Goal: Task Accomplishment & Management: Complete application form

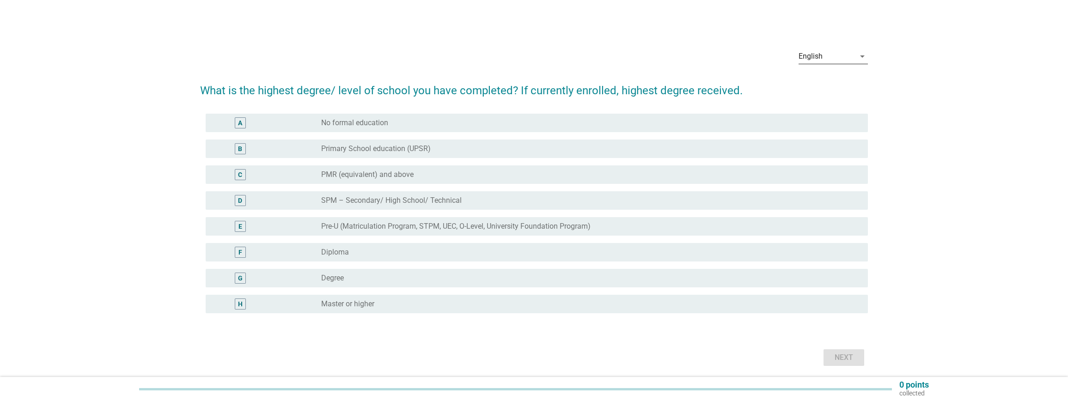
click at [837, 64] on div "English arrow_drop_down" at bounding box center [833, 56] width 69 height 15
click at [828, 109] on div "中文（简体）" at bounding box center [833, 108] width 55 height 11
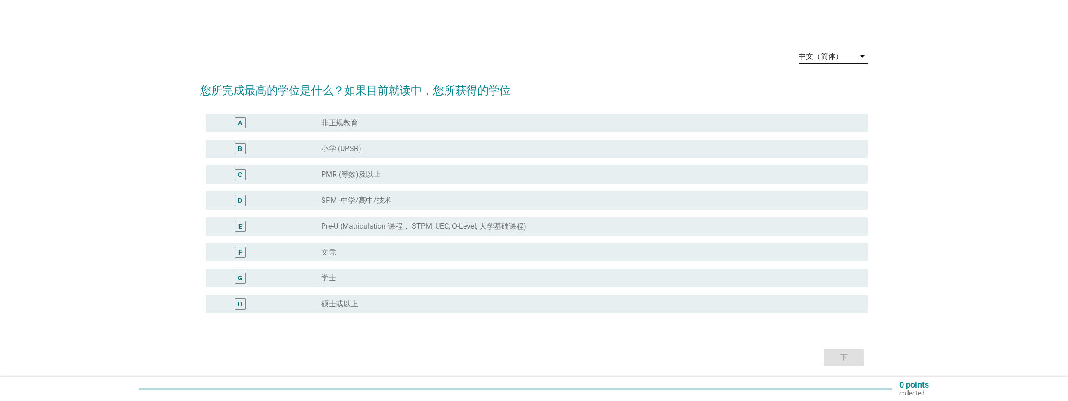
click at [837, 54] on div "中文（简体）" at bounding box center [821, 56] width 44 height 8
click at [825, 67] on div "English" at bounding box center [833, 63] width 55 height 11
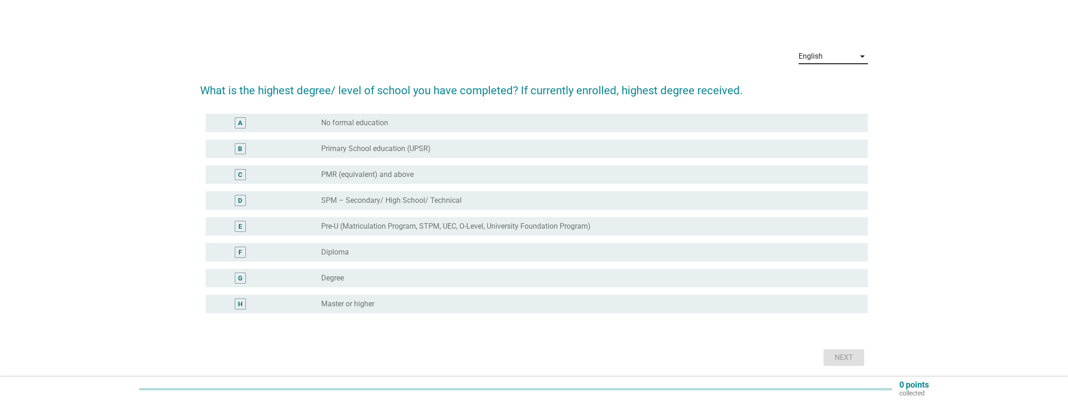
click at [829, 61] on div "English" at bounding box center [827, 56] width 56 height 15
click at [821, 102] on div "中文（简体）" at bounding box center [833, 108] width 55 height 22
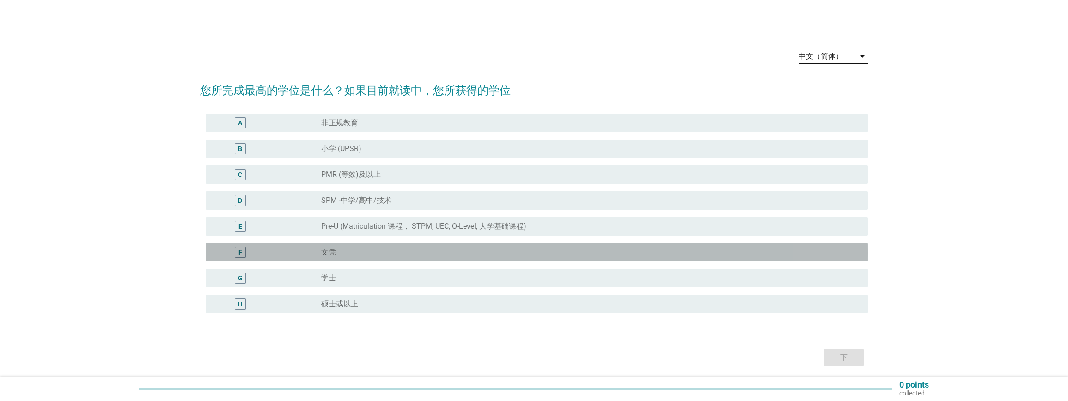
click at [242, 253] on div "F" at bounding box center [240, 253] width 4 height 10
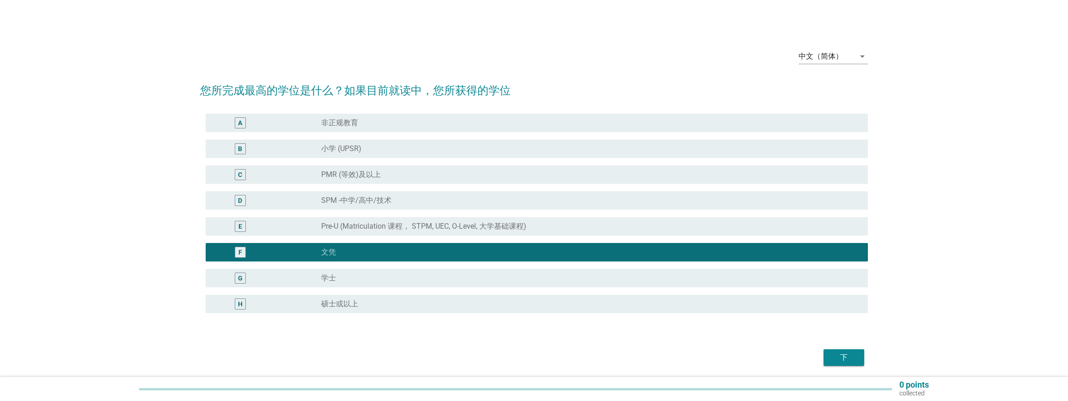
click at [842, 361] on div "下" at bounding box center [844, 357] width 26 height 11
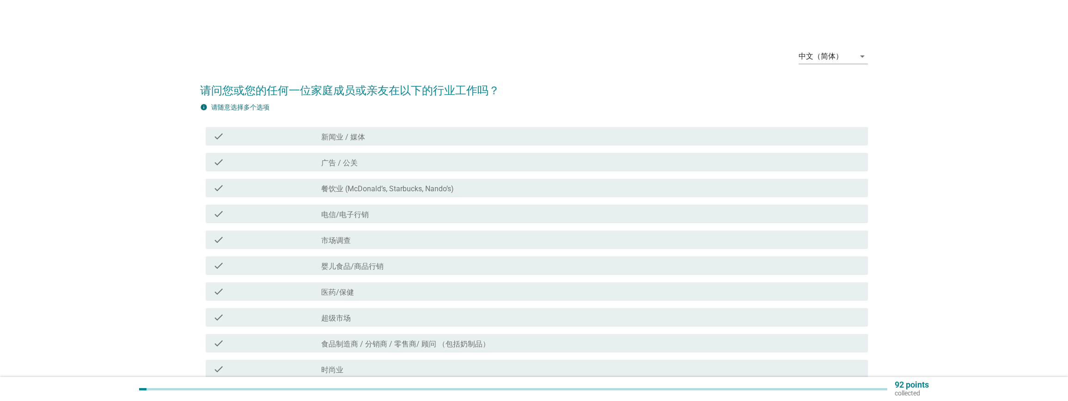
click at [377, 135] on div "check_box_outline_blank 新闻业 / 媒体" at bounding box center [590, 136] width 539 height 11
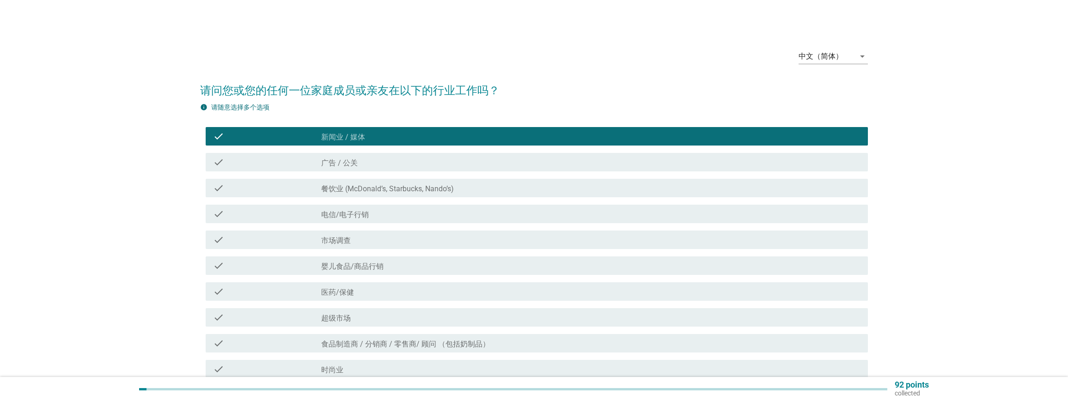
click at [363, 216] on label "电信/电子行销" at bounding box center [345, 214] width 48 height 9
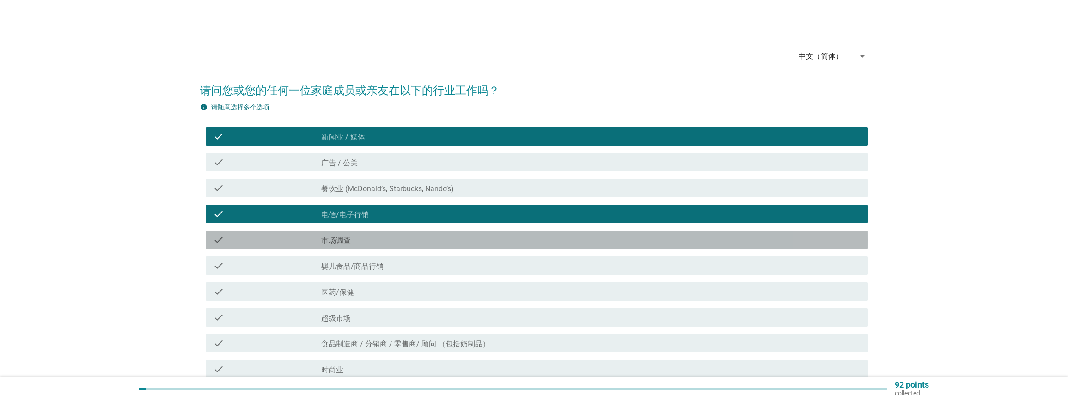
click at [358, 240] on div "check_box_outline_blank 市场调查" at bounding box center [590, 239] width 539 height 11
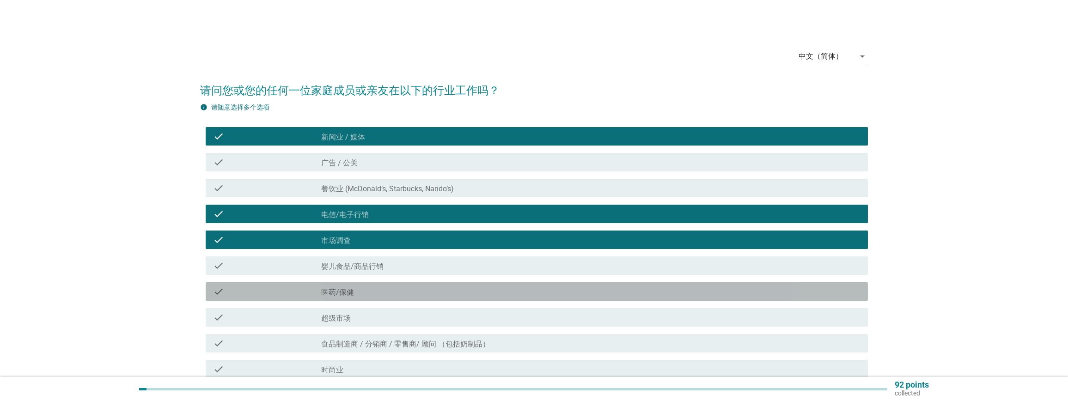
click at [358, 293] on div "check_box_outline_blank 医药/保健" at bounding box center [590, 291] width 539 height 11
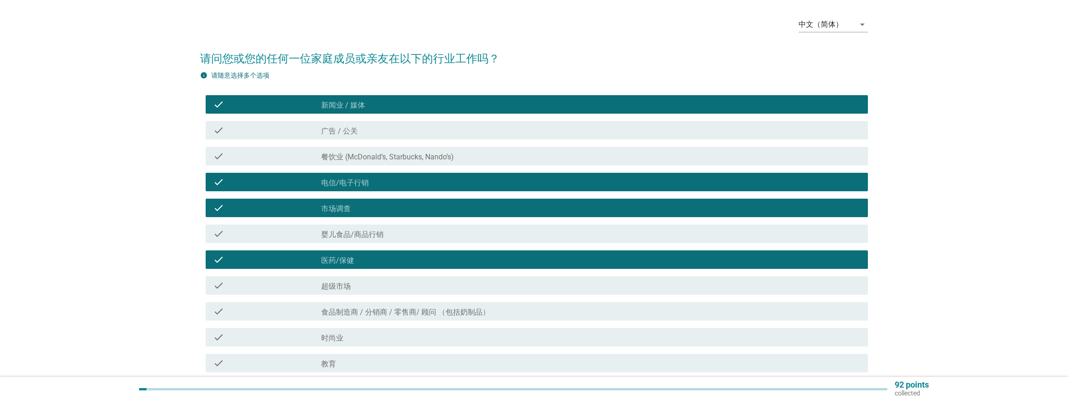
scroll to position [46, 0]
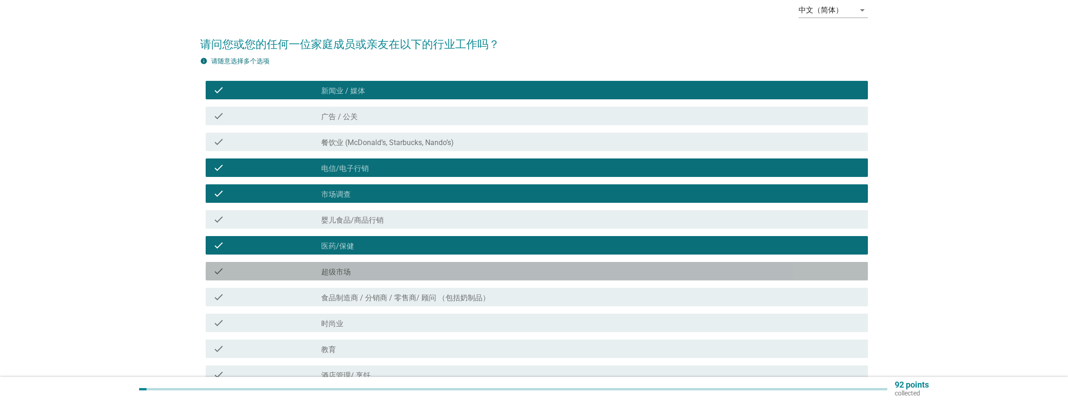
click at [376, 274] on div "check_box_outline_blank 超级市场" at bounding box center [590, 271] width 539 height 11
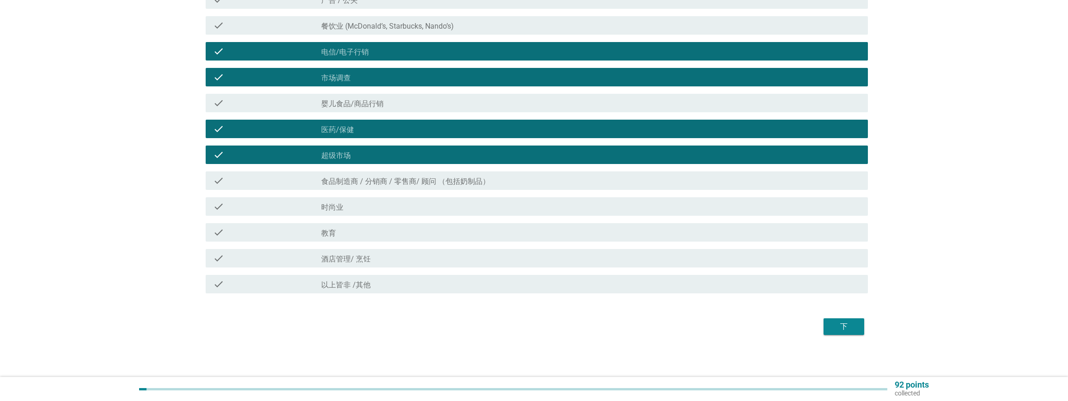
scroll to position [165, 0]
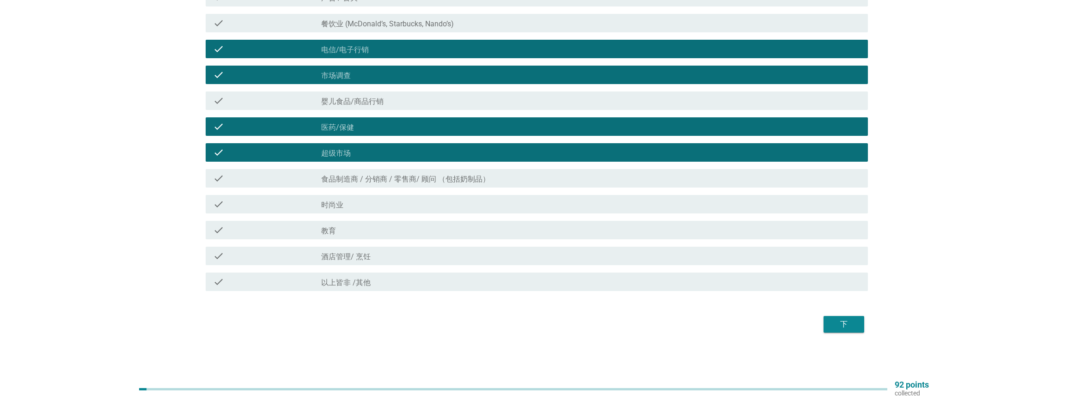
click at [355, 231] on div "check_box_outline_blank 教育" at bounding box center [590, 230] width 539 height 11
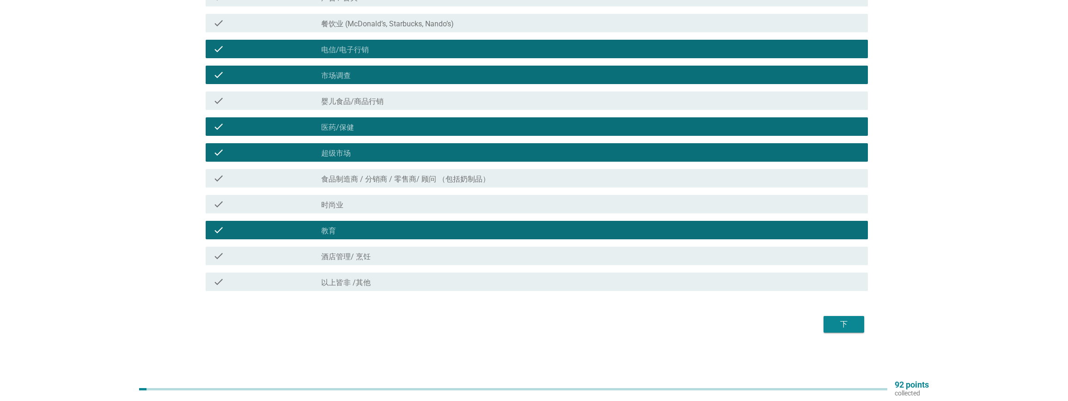
click at [380, 255] on div "check_box_outline_blank 酒店管理/ 烹饪" at bounding box center [590, 255] width 539 height 11
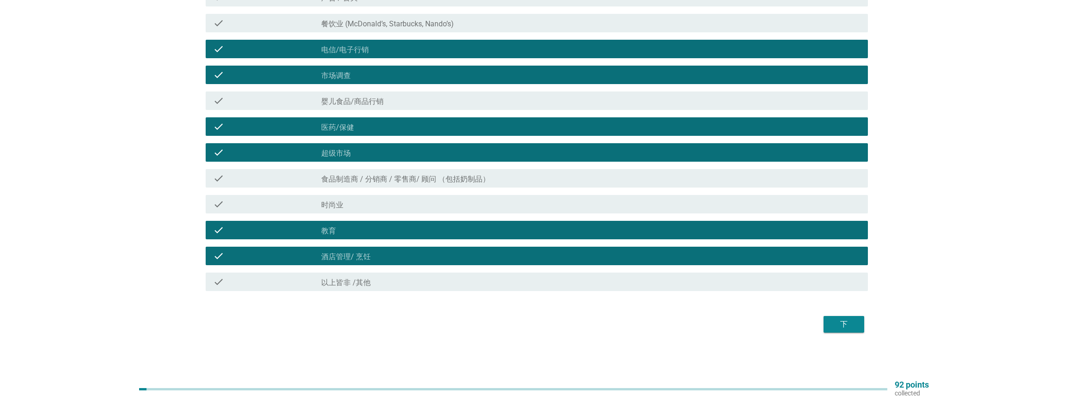
click at [834, 319] on div "下" at bounding box center [844, 324] width 26 height 11
